Goal: Task Accomplishment & Management: Complete application form

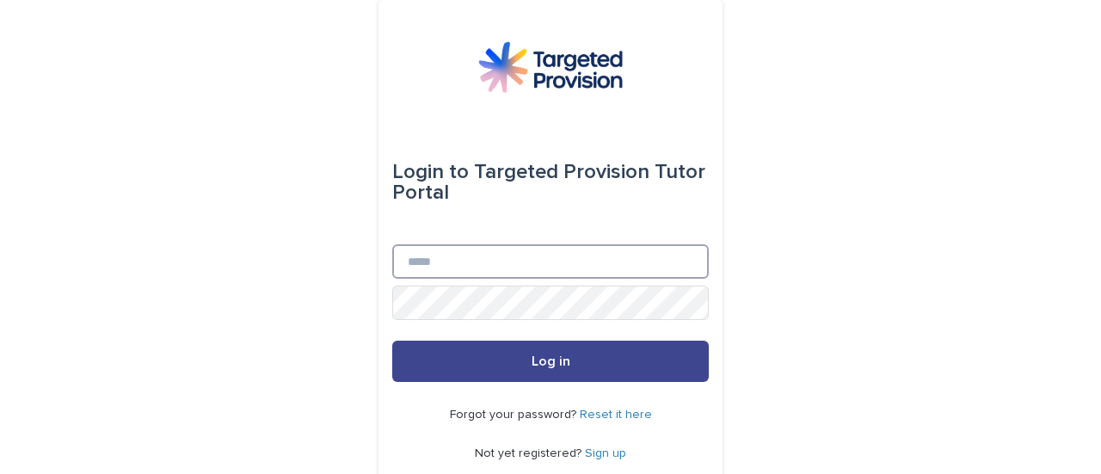
type input "**********"
click at [420, 364] on button "Log in" at bounding box center [550, 361] width 317 height 41
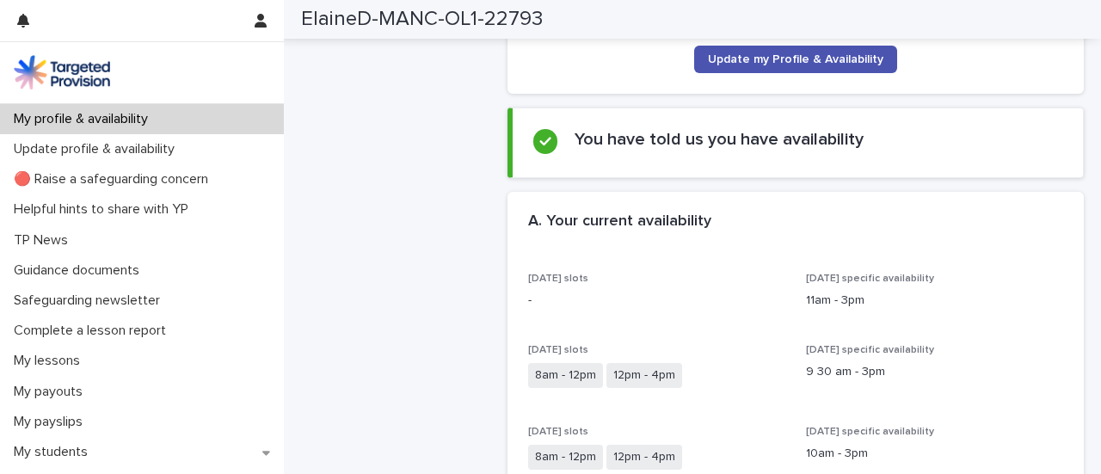
scroll to position [298, 0]
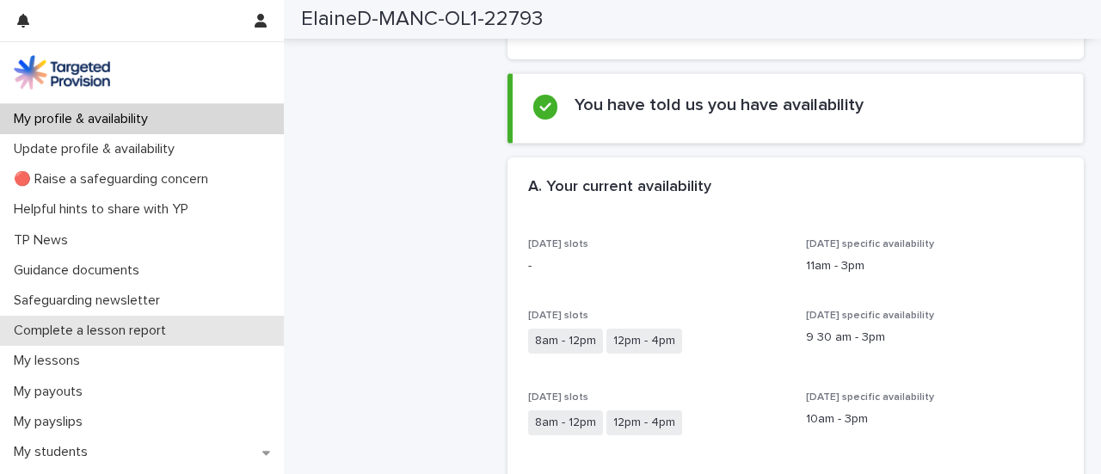
click at [86, 337] on p "Complete a lesson report" at bounding box center [93, 331] width 173 height 16
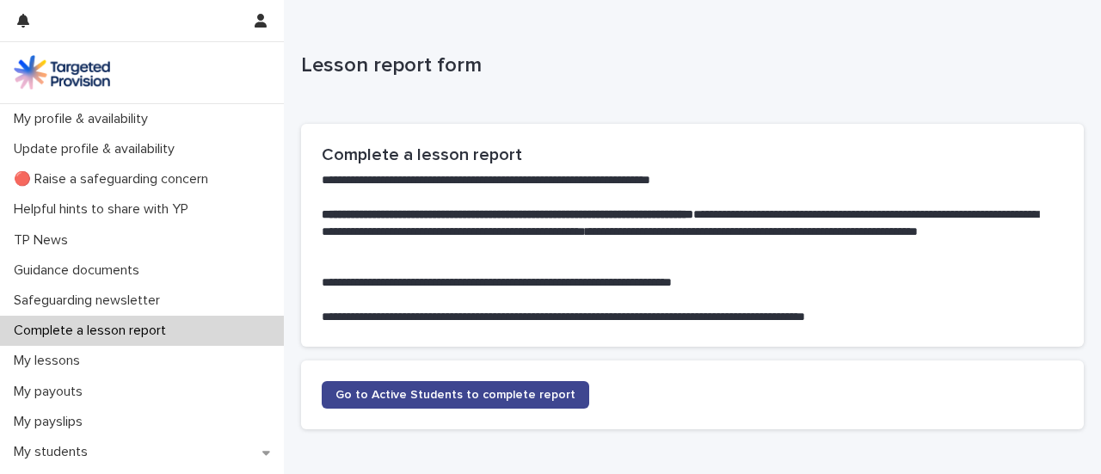
click at [360, 395] on span "Go to Active Students to complete report" at bounding box center [456, 395] width 240 height 12
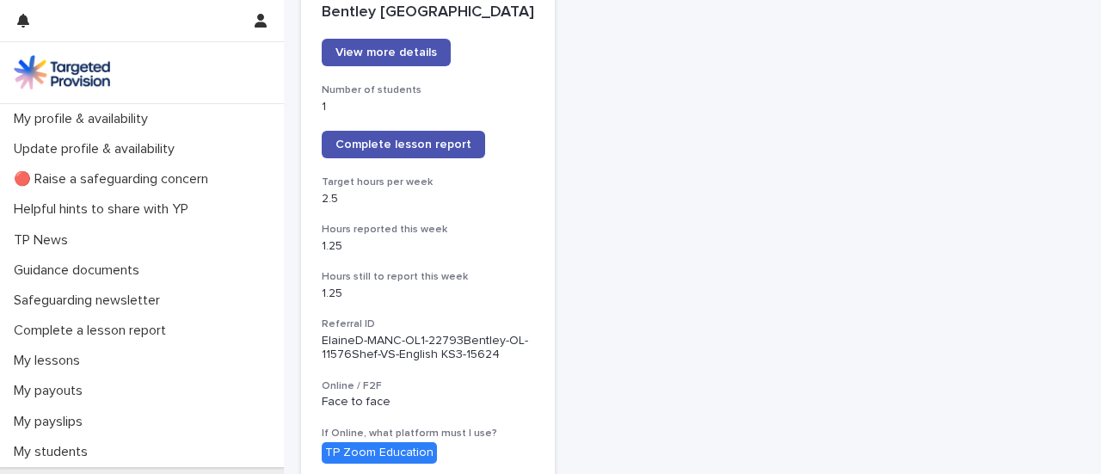
scroll to position [262, 0]
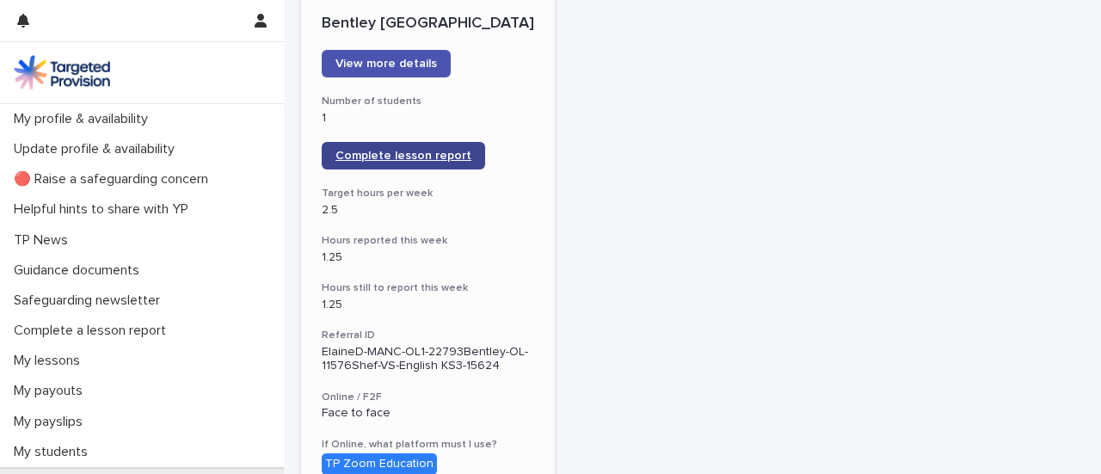
click at [379, 154] on span "Complete lesson report" at bounding box center [404, 156] width 136 height 12
